Goal: Download file/media

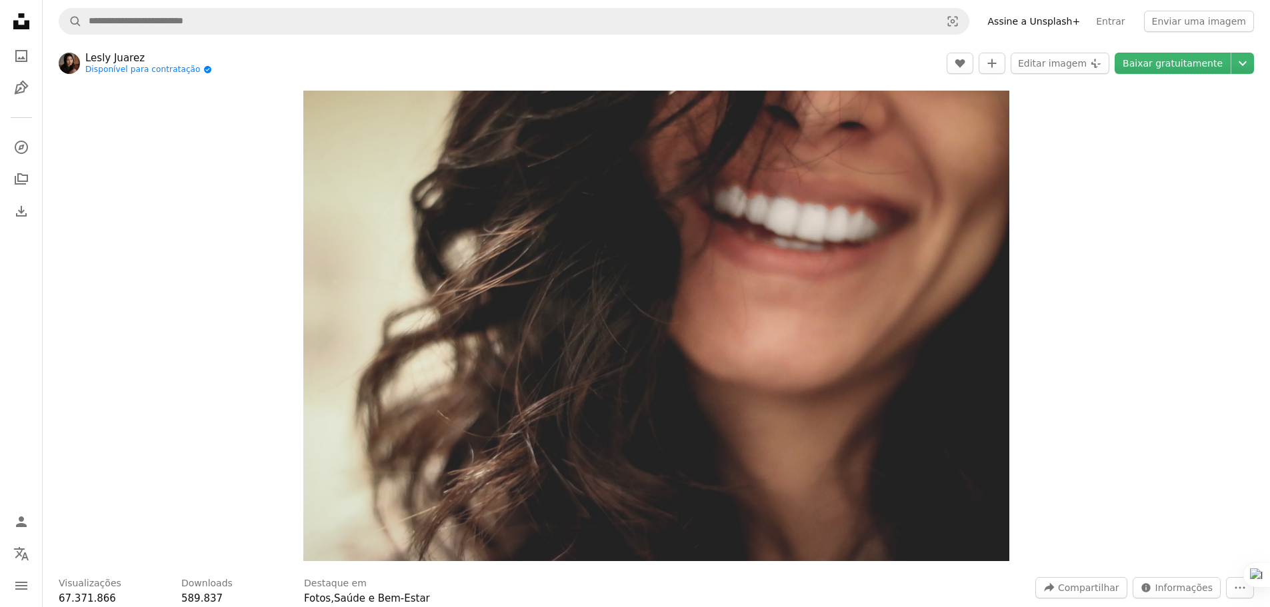
click at [29, 14] on icon "Unsplash logo Página inicial da Unsplash" at bounding box center [21, 21] width 27 height 27
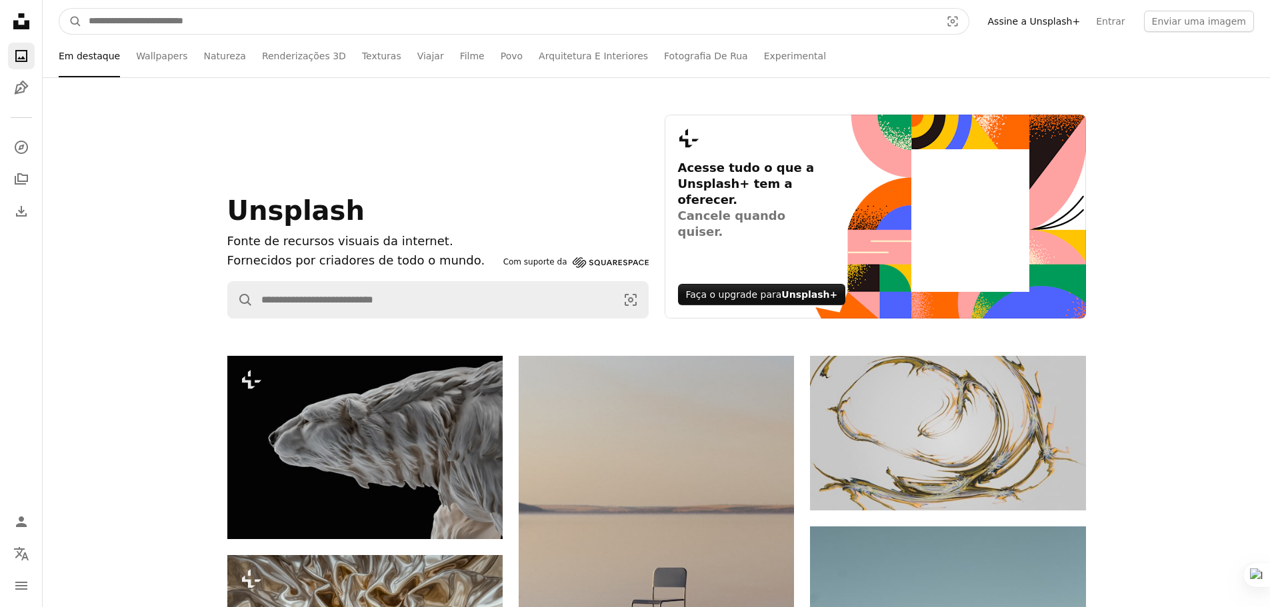
click at [227, 19] on input "Pesquise conteúdo visual em todo o site" at bounding box center [509, 21] width 854 height 25
type input "**********"
click at [59, 9] on button "A magnifying glass" at bounding box center [70, 21] width 23 height 25
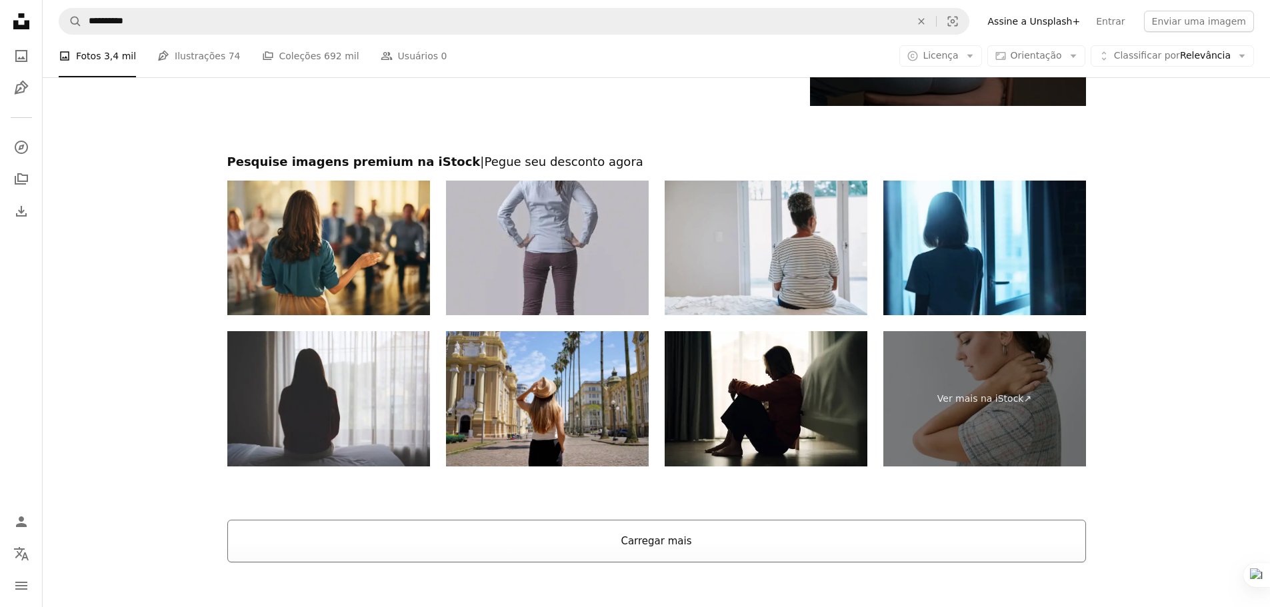
scroll to position [3199, 0]
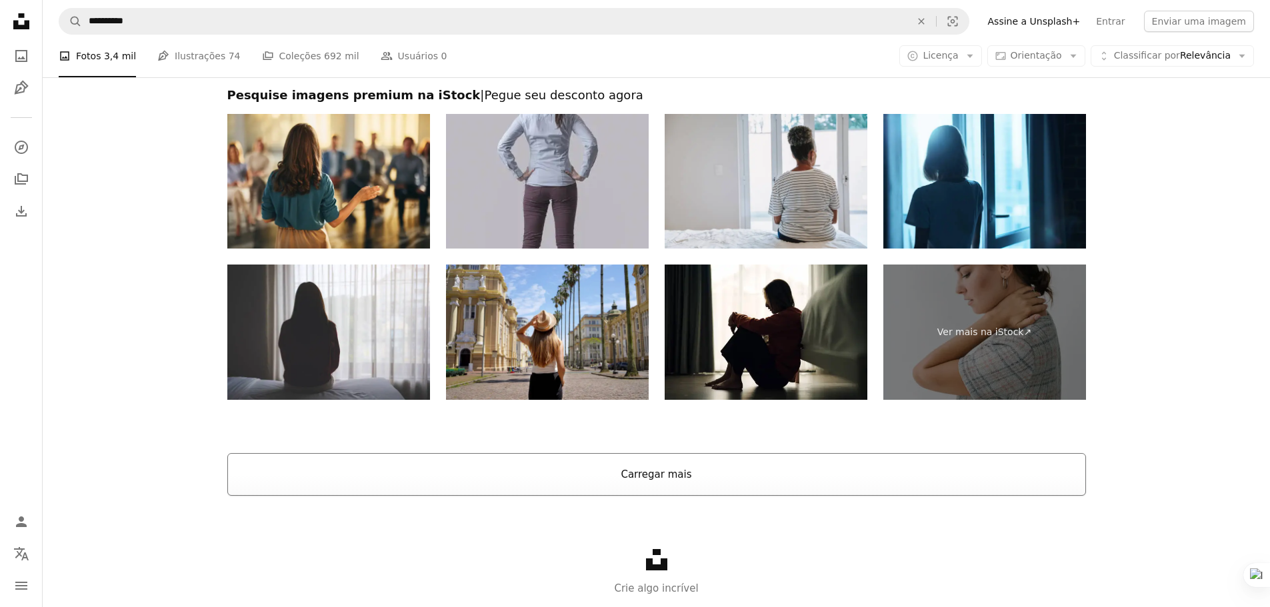
click at [779, 479] on button "Carregar mais" at bounding box center [656, 474] width 858 height 43
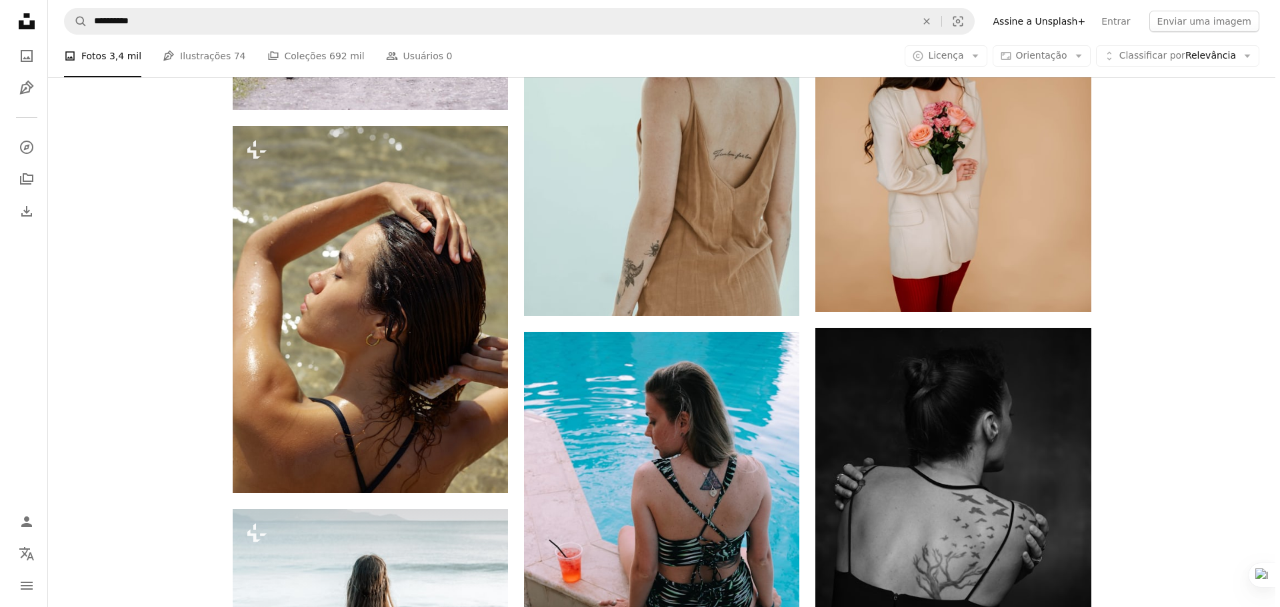
scroll to position [12997, 0]
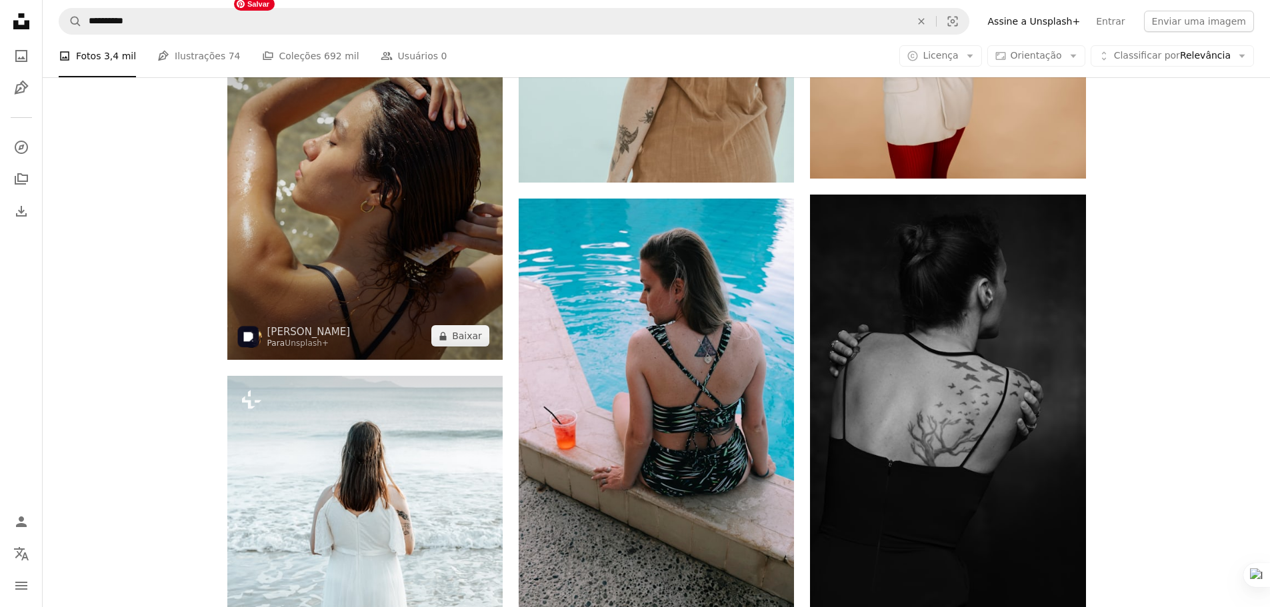
click at [335, 211] on img at bounding box center [364, 176] width 275 height 367
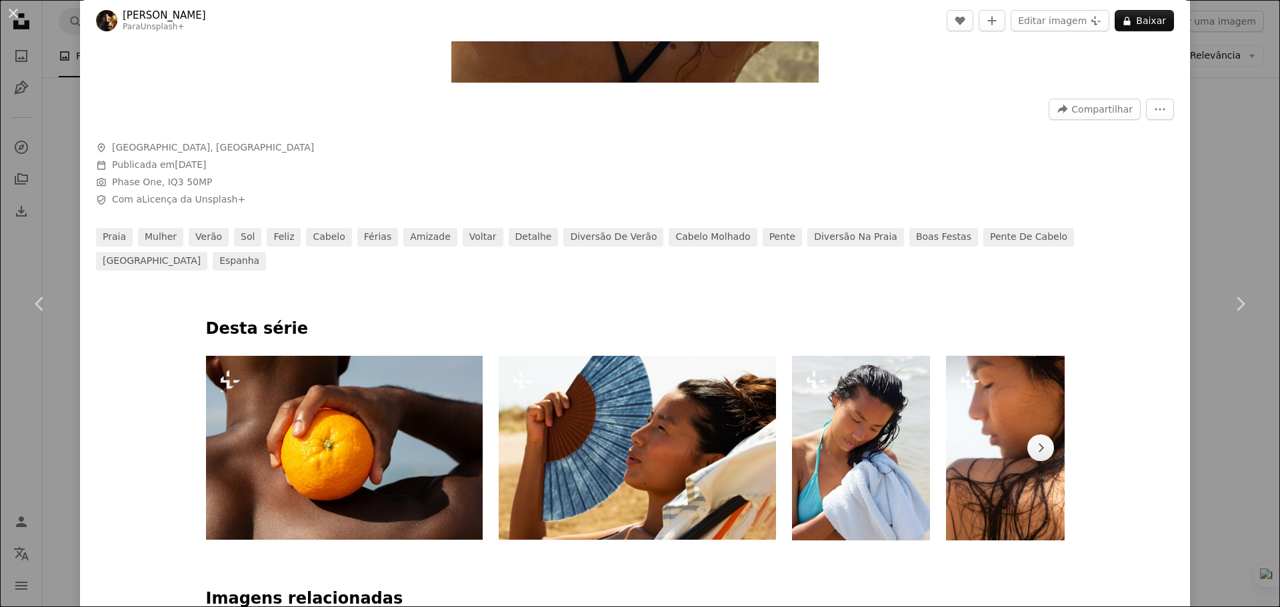
scroll to position [600, 0]
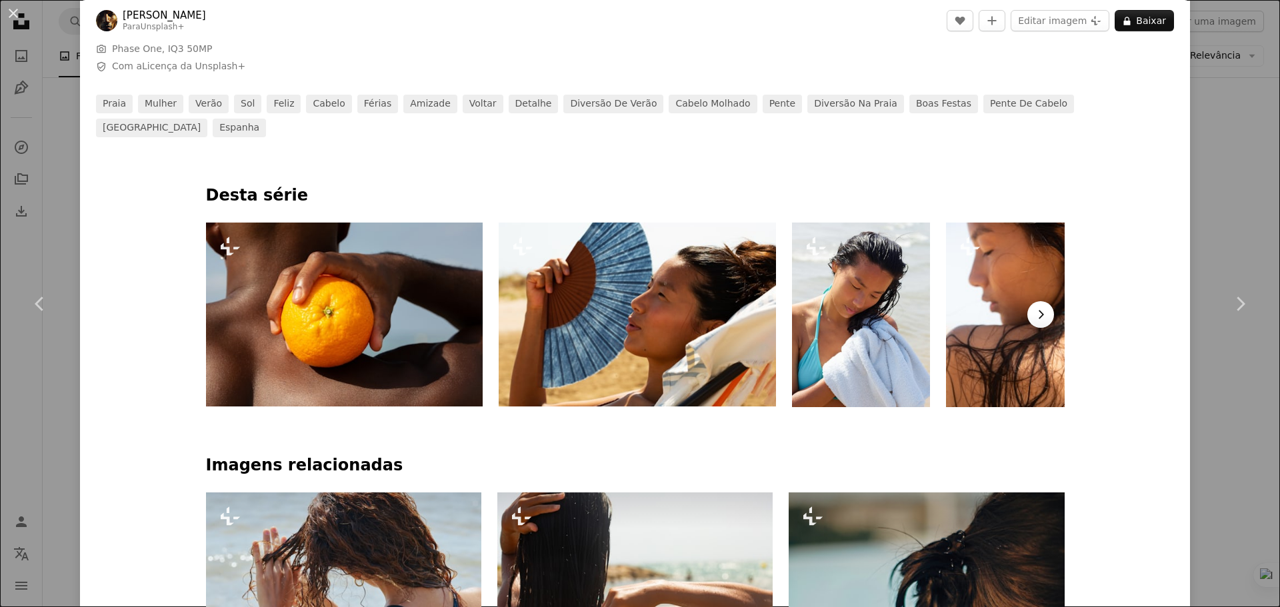
click at [1040, 308] on icon "Chevron right" at bounding box center [1040, 314] width 13 height 13
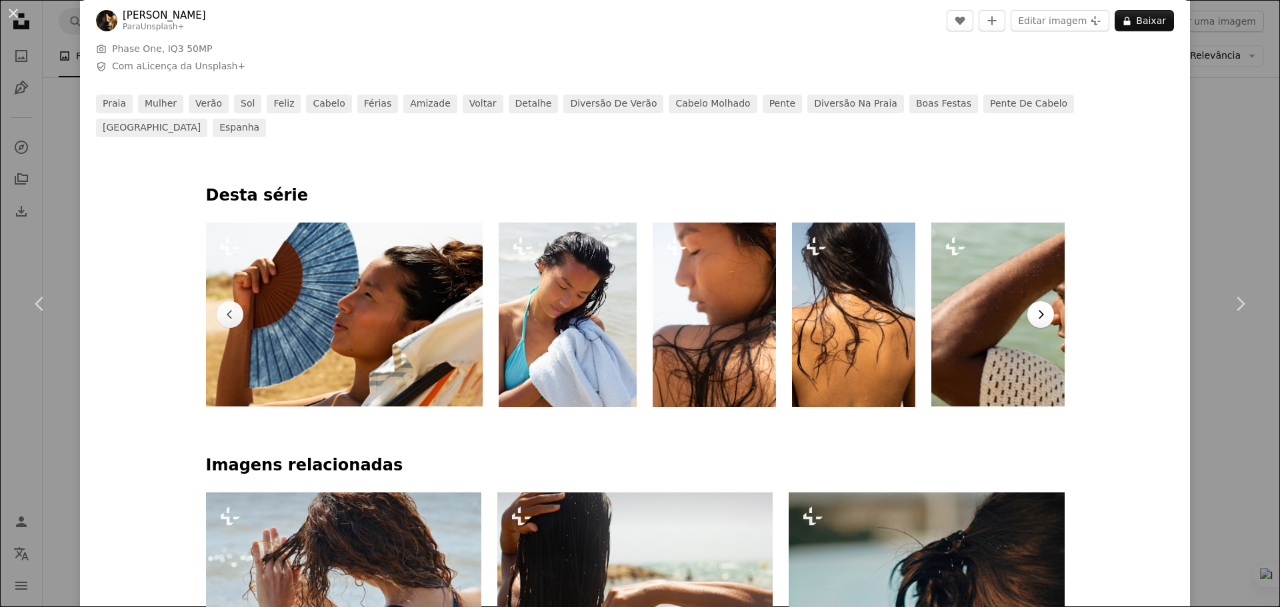
click at [1040, 308] on icon "Chevron right" at bounding box center [1040, 314] width 13 height 13
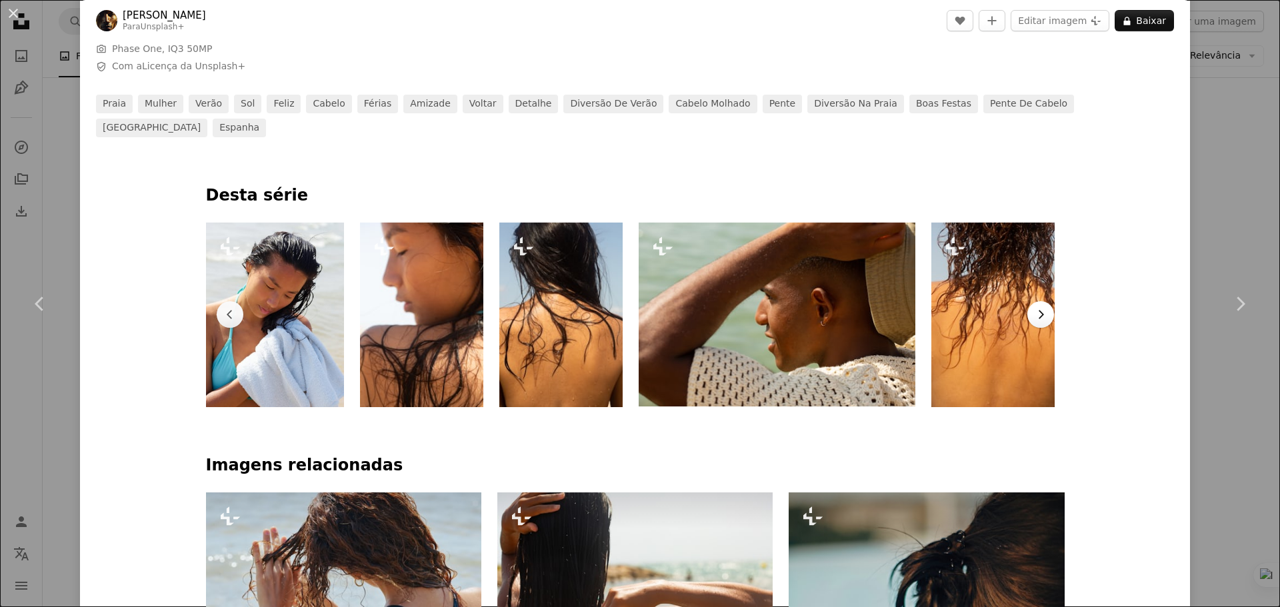
click at [1040, 308] on icon "Chevron right" at bounding box center [1040, 314] width 13 height 13
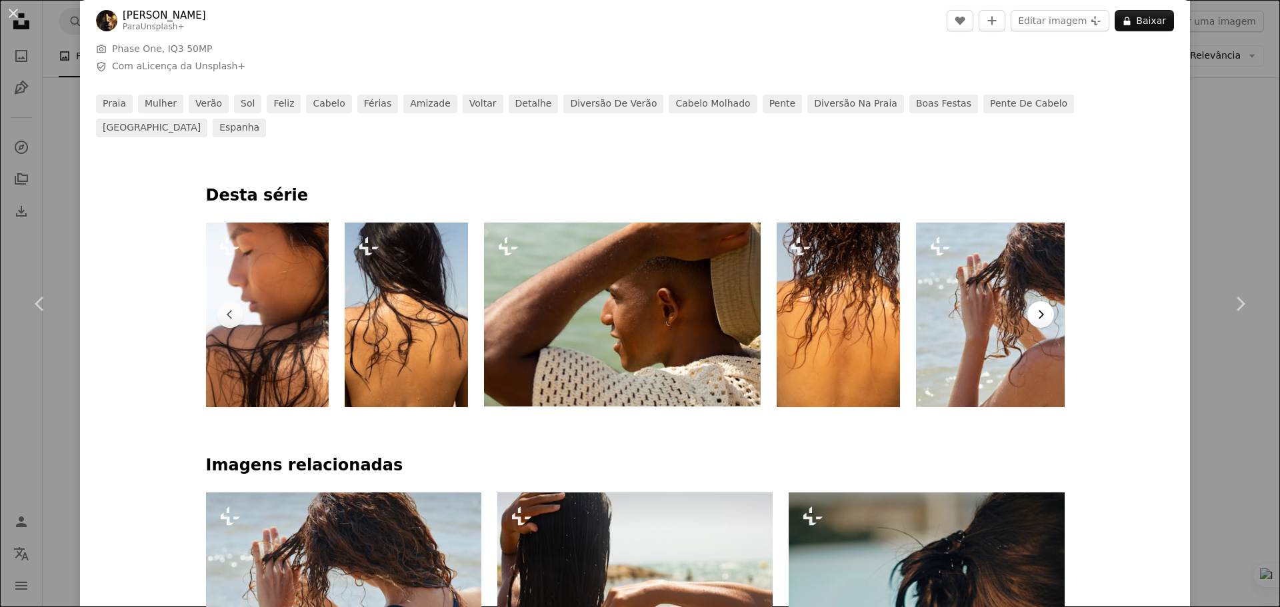
click at [1040, 308] on icon "Chevron right" at bounding box center [1040, 314] width 13 height 13
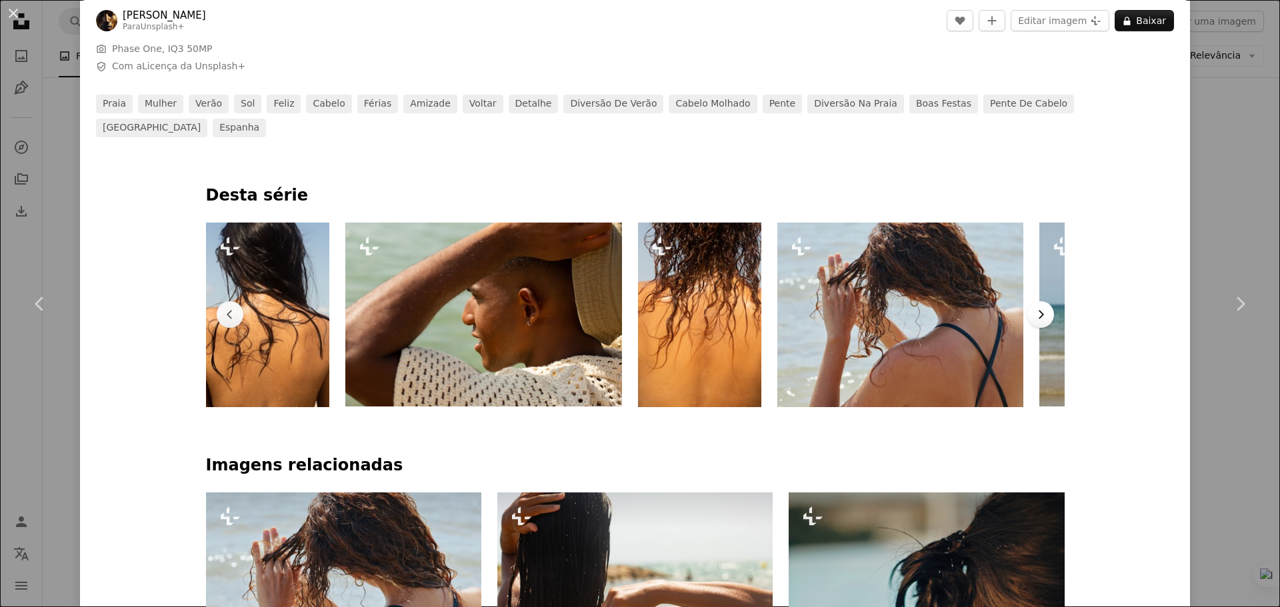
click at [1040, 308] on icon "Chevron right" at bounding box center [1040, 314] width 13 height 13
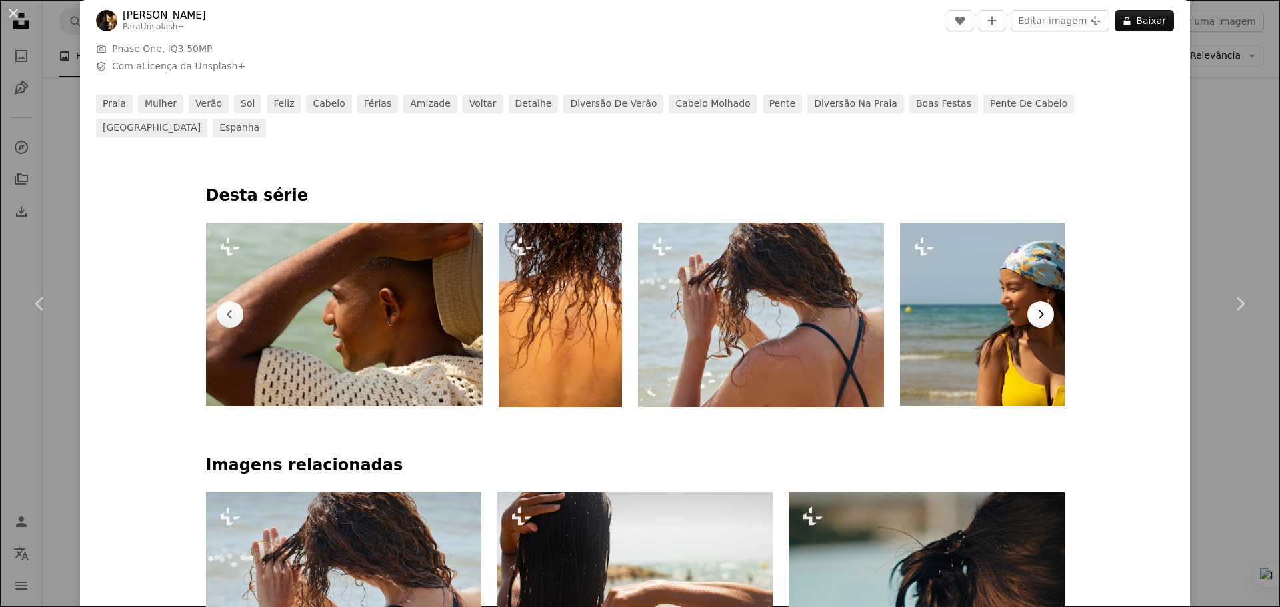
click at [1040, 308] on icon "Chevron right" at bounding box center [1040, 314] width 13 height 13
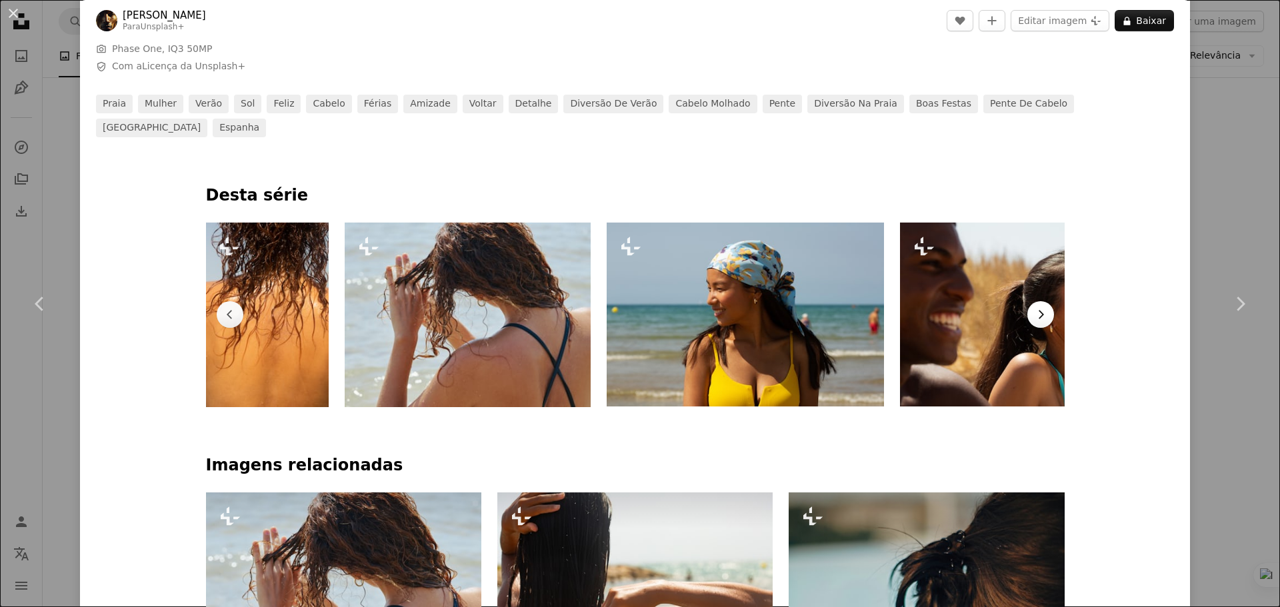
click at [1040, 308] on icon "Chevron right" at bounding box center [1040, 314] width 13 height 13
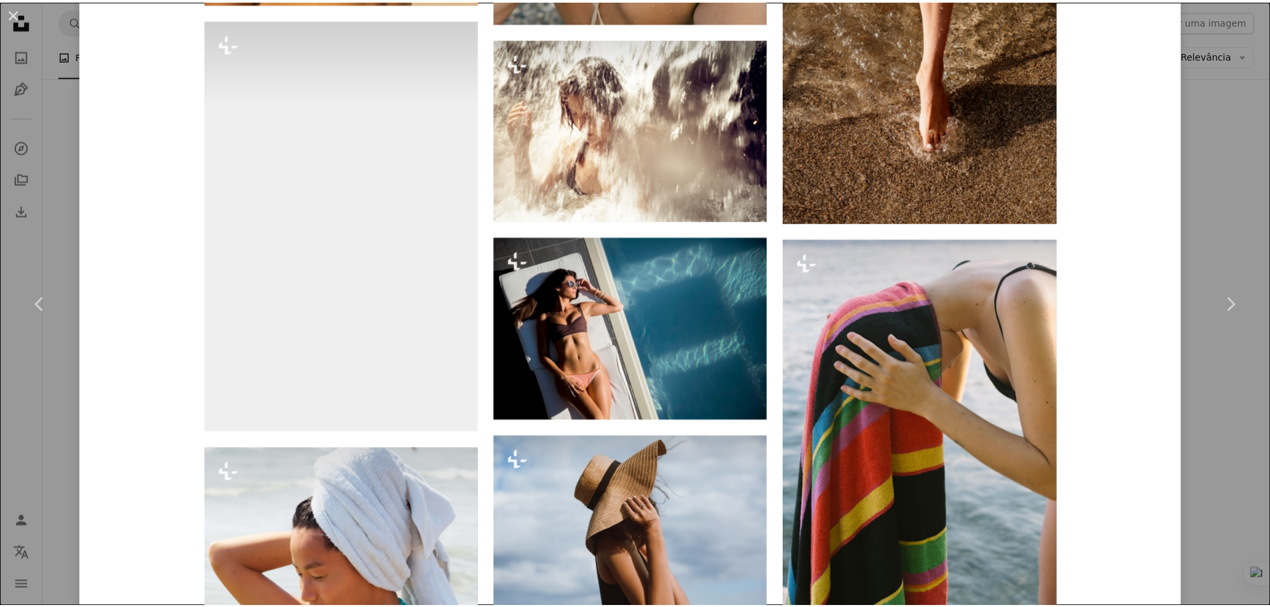
scroll to position [3066, 0]
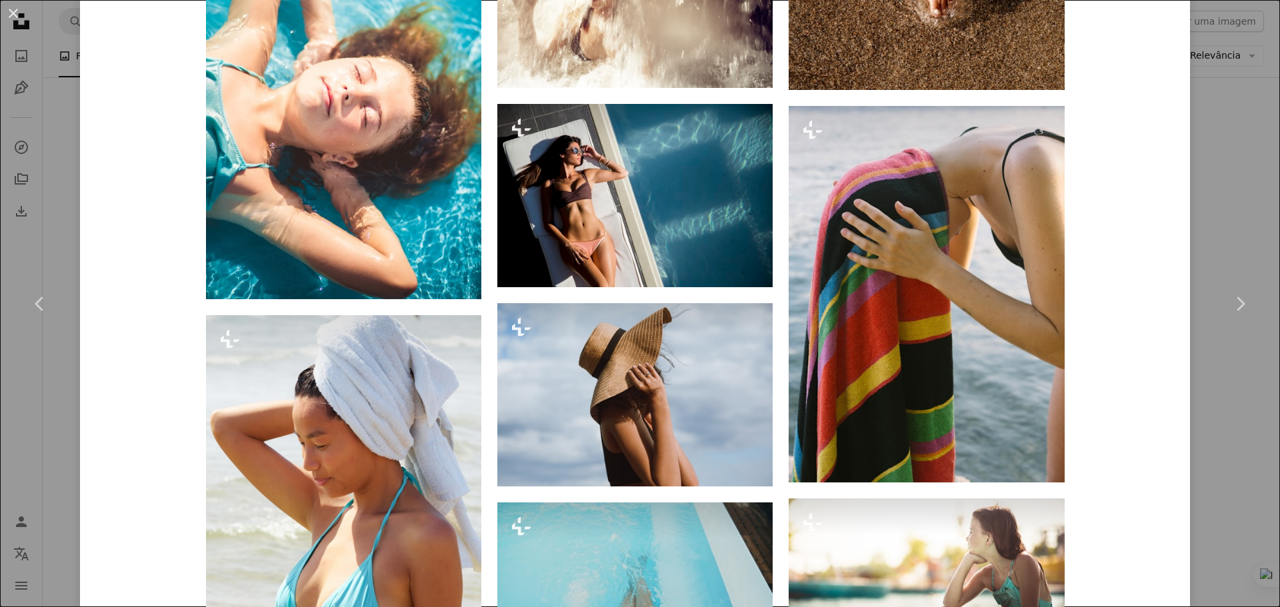
click at [1217, 223] on div "An X shape Chevron left Chevron right [PERSON_NAME] Para Unsplash+ A heart A pl…" at bounding box center [640, 303] width 1280 height 607
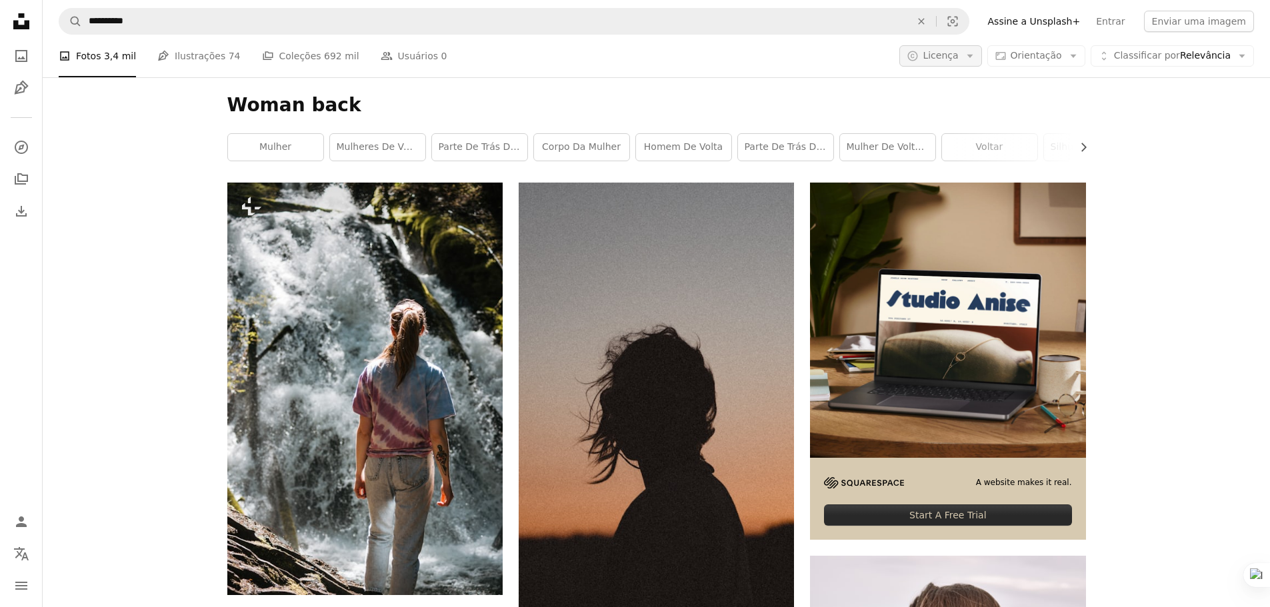
click at [976, 59] on icon "Arrow down" at bounding box center [970, 56] width 12 height 12
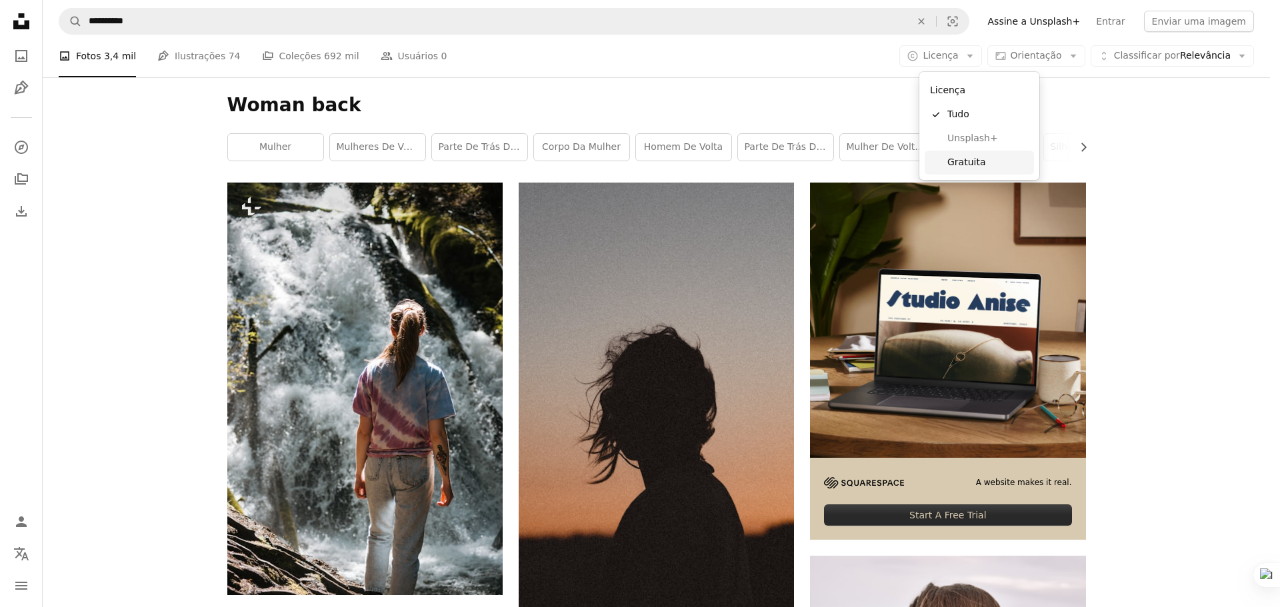
click at [962, 160] on span "Gratuita" at bounding box center [987, 162] width 81 height 13
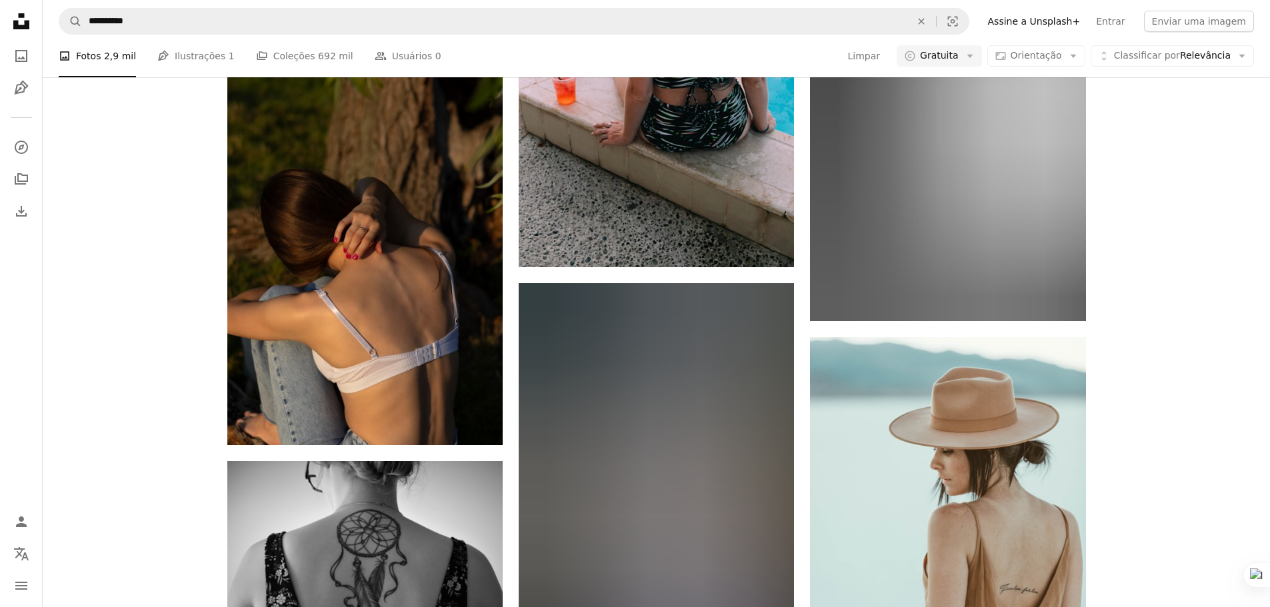
scroll to position [9998, 0]
